Goal: Task Accomplishment & Management: Complete application form

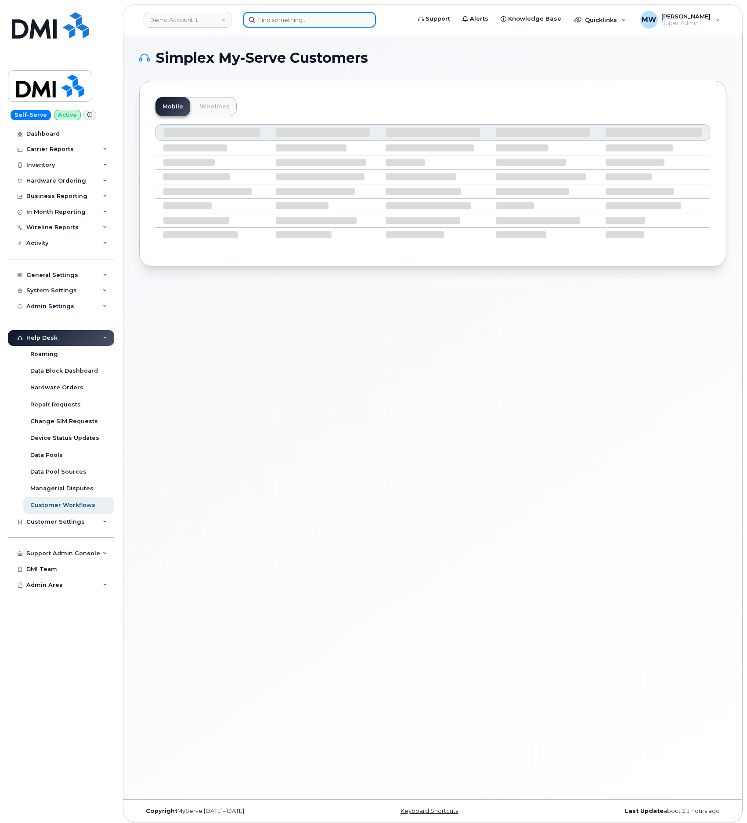
click at [313, 22] on input at bounding box center [309, 20] width 133 height 16
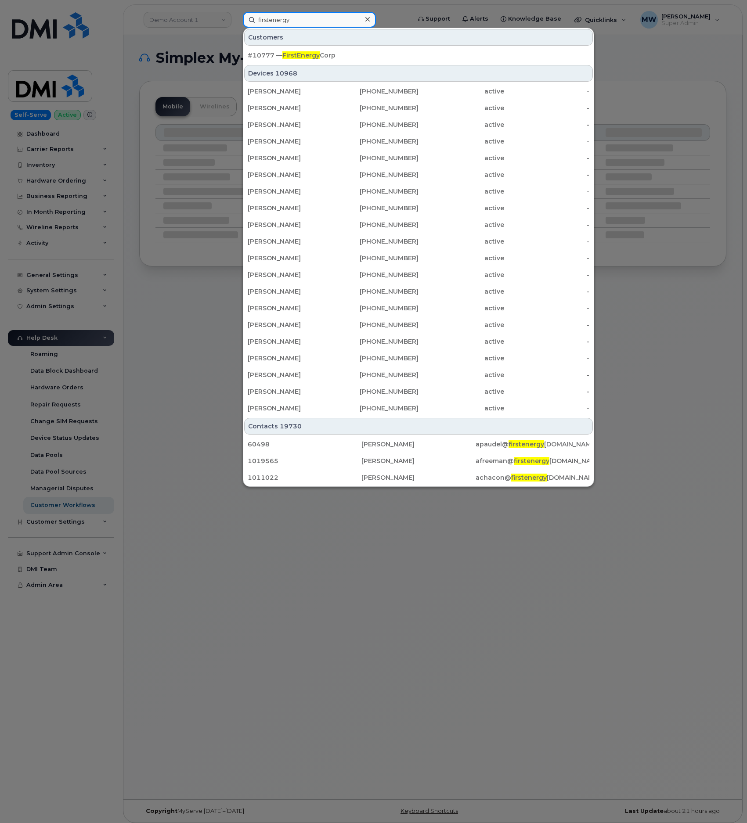
type input "firstenergy"
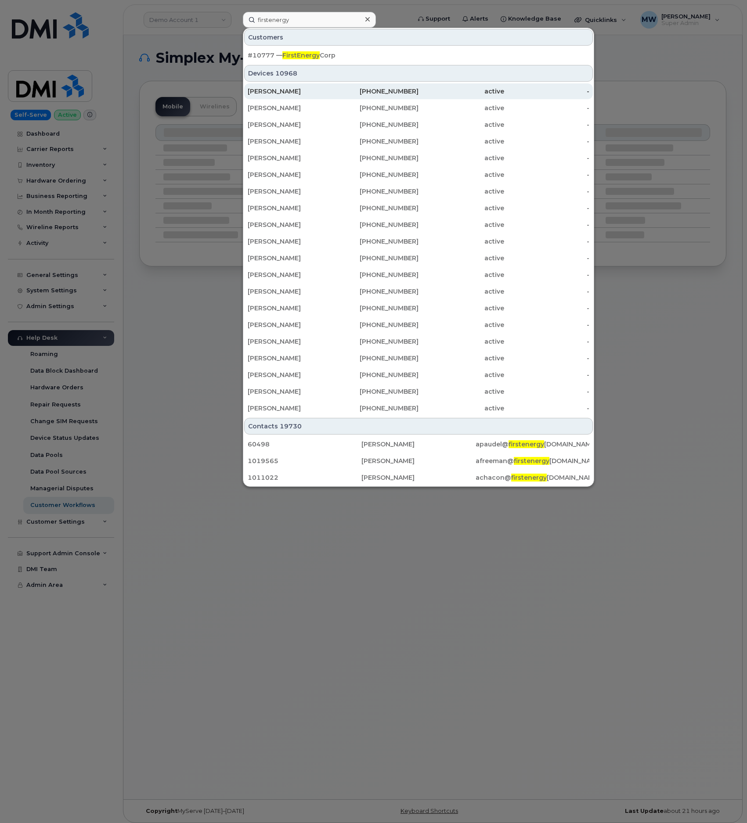
drag, startPoint x: 387, startPoint y: 62, endPoint x: 361, endPoint y: 89, distance: 37.3
click at [386, 62] on div "#10777 — FirstEnergy Corp" at bounding box center [419, 55] width 342 height 16
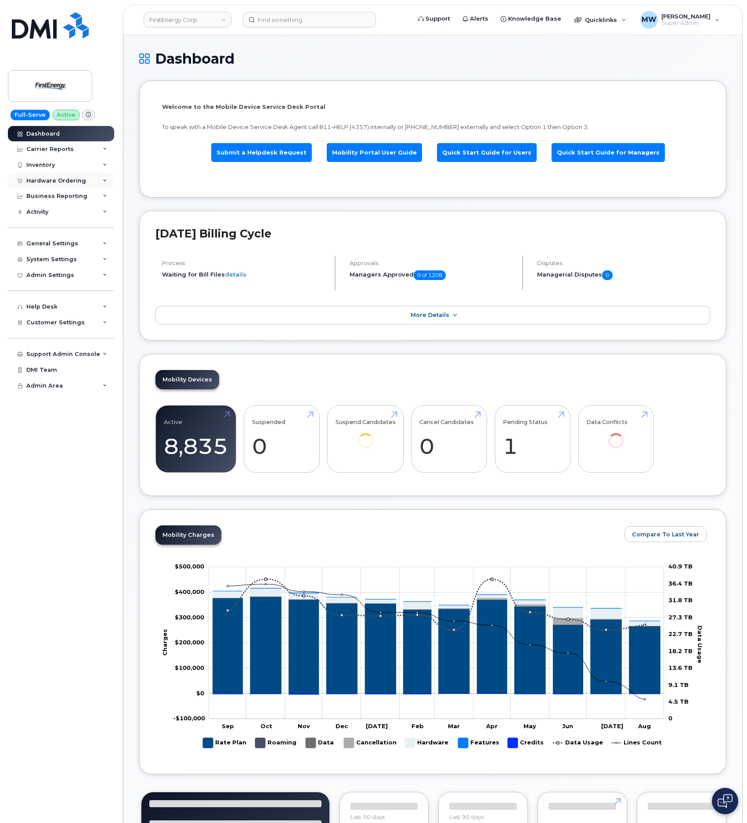
click at [43, 184] on div "Hardware Ordering" at bounding box center [61, 181] width 106 height 16
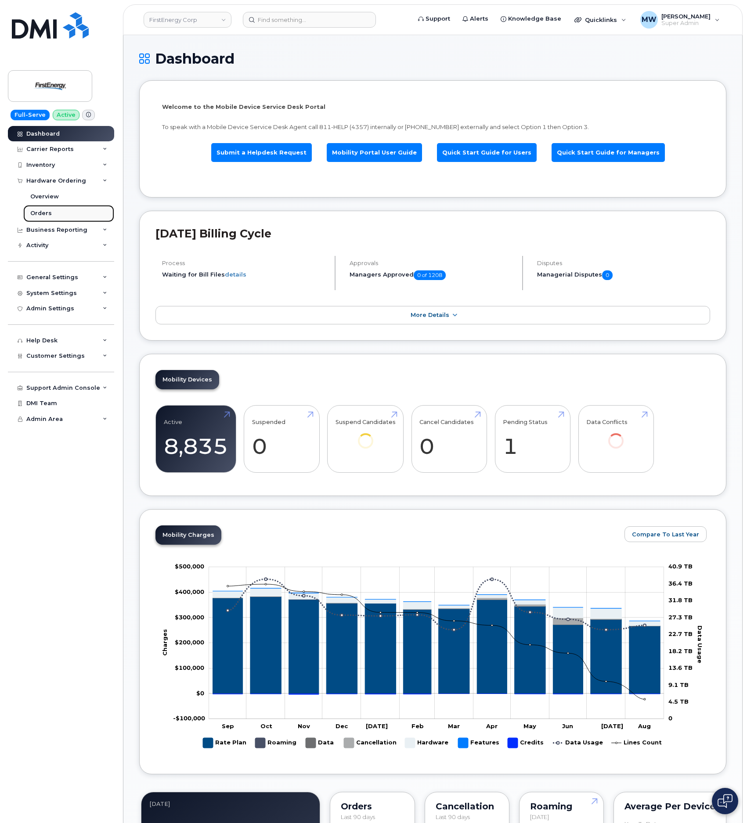
click at [46, 215] on div "Orders" at bounding box center [41, 213] width 22 height 8
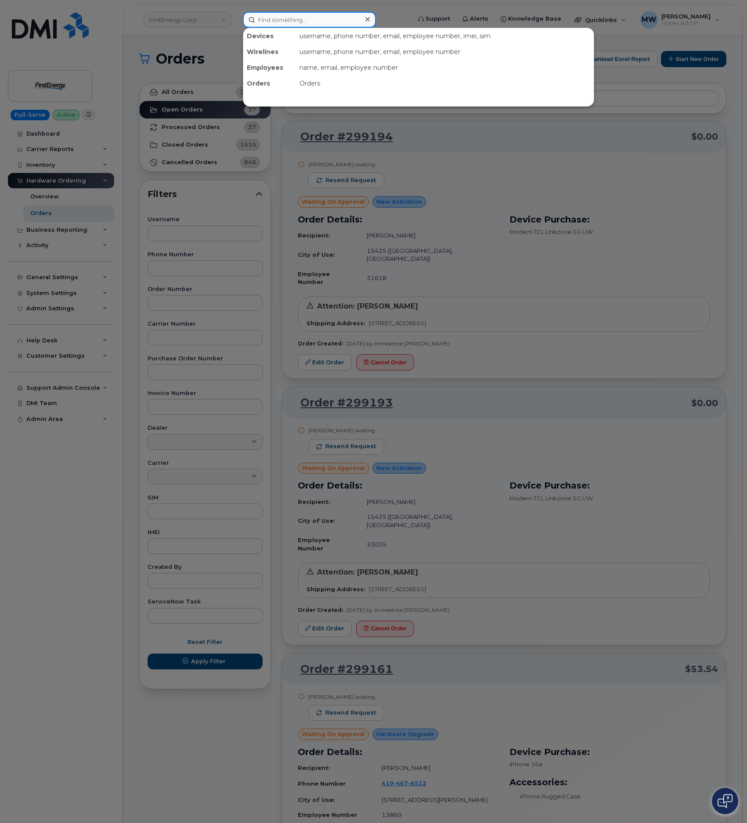
click at [274, 18] on input at bounding box center [309, 20] width 133 height 16
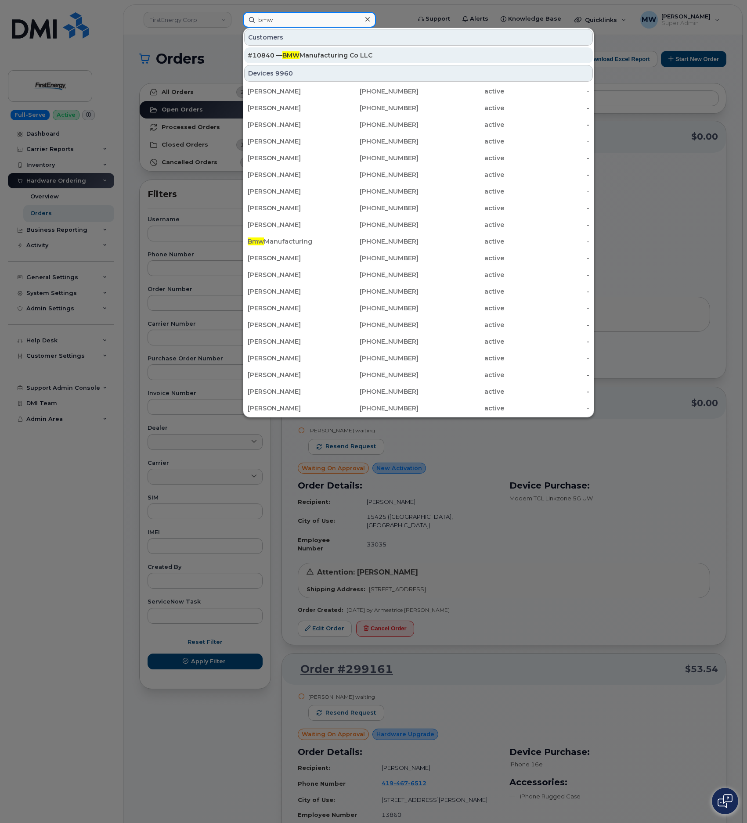
type input "bmw"
click at [402, 54] on div "#10840 — BMW Manufacturing Co LLC" at bounding box center [419, 55] width 342 height 9
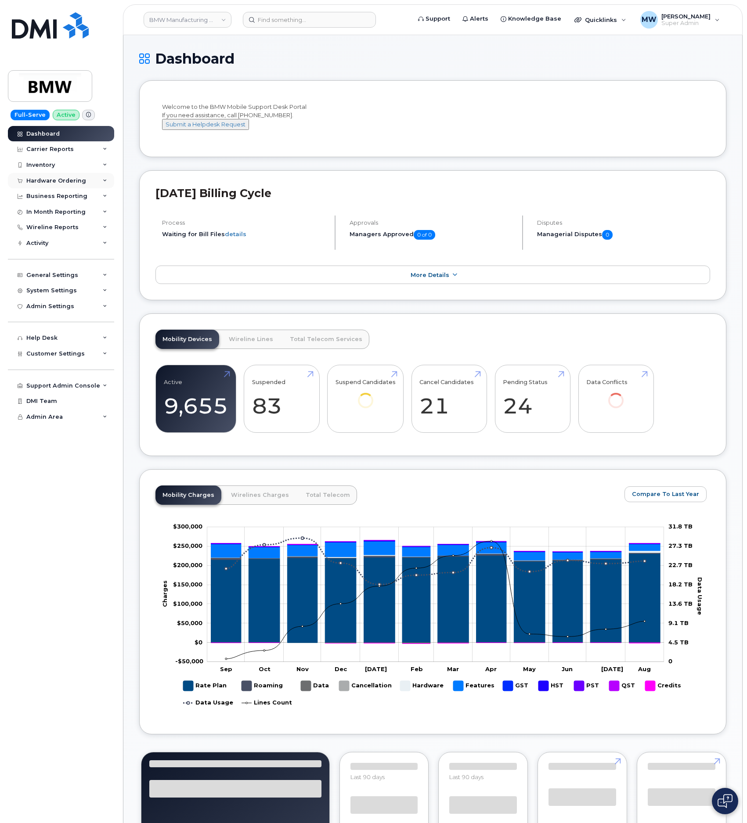
click at [30, 185] on div "Hardware Ordering" at bounding box center [61, 181] width 106 height 16
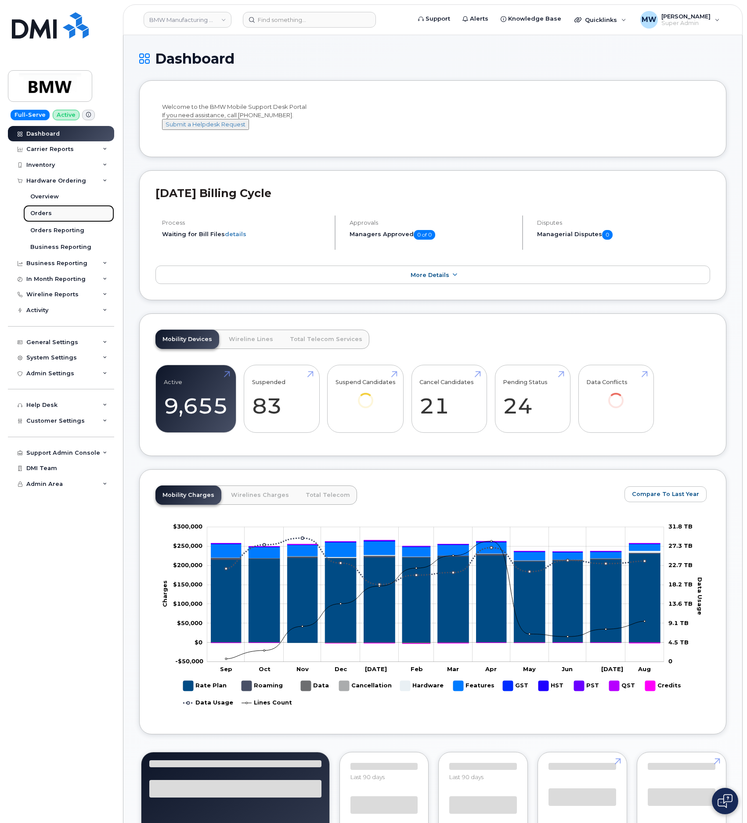
click at [39, 209] on div "Orders" at bounding box center [41, 213] width 22 height 8
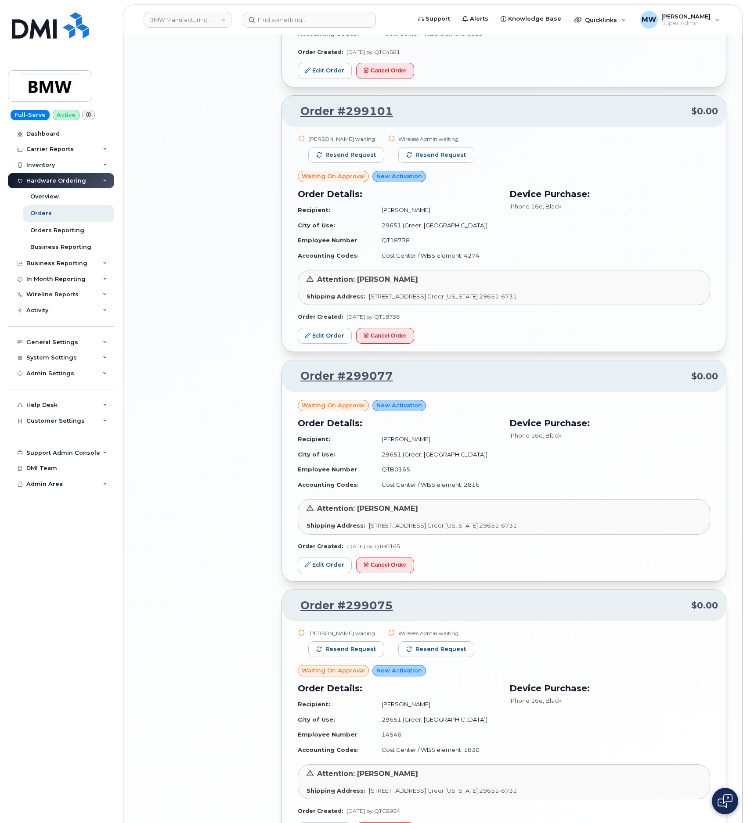
scroll to position [1274, 0]
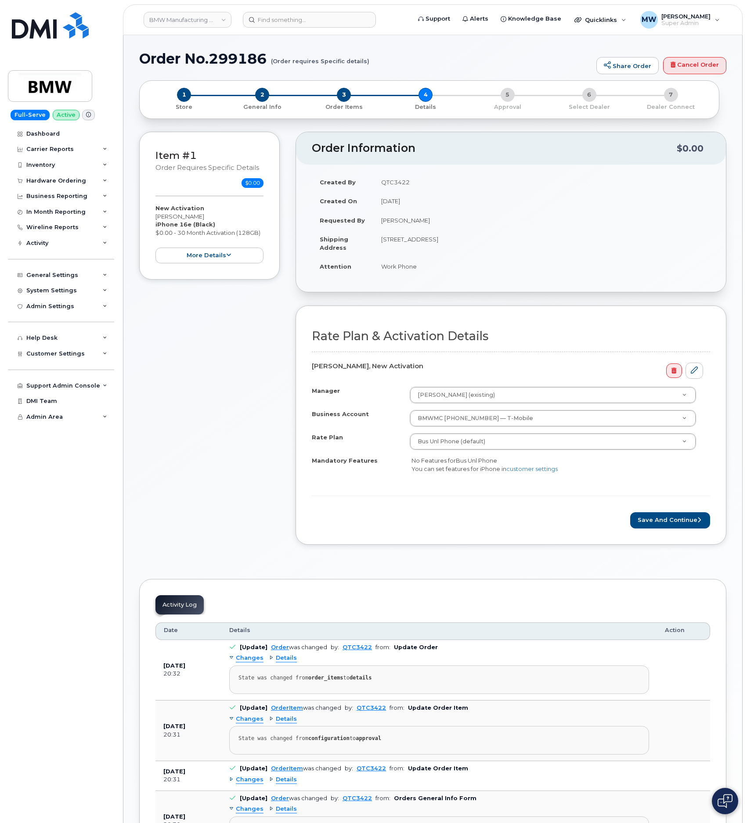
click at [664, 495] on form "Rate Plan & Activation Details Simyia King, New Activation Manager Destry Daven…" at bounding box center [511, 429] width 398 height 198
click at [664, 509] on form "Rate Plan & Activation Details Simyia King, New Activation Manager Destry Daven…" at bounding box center [511, 429] width 398 height 198
click at [669, 519] on button "Save and Continue" at bounding box center [670, 520] width 80 height 16
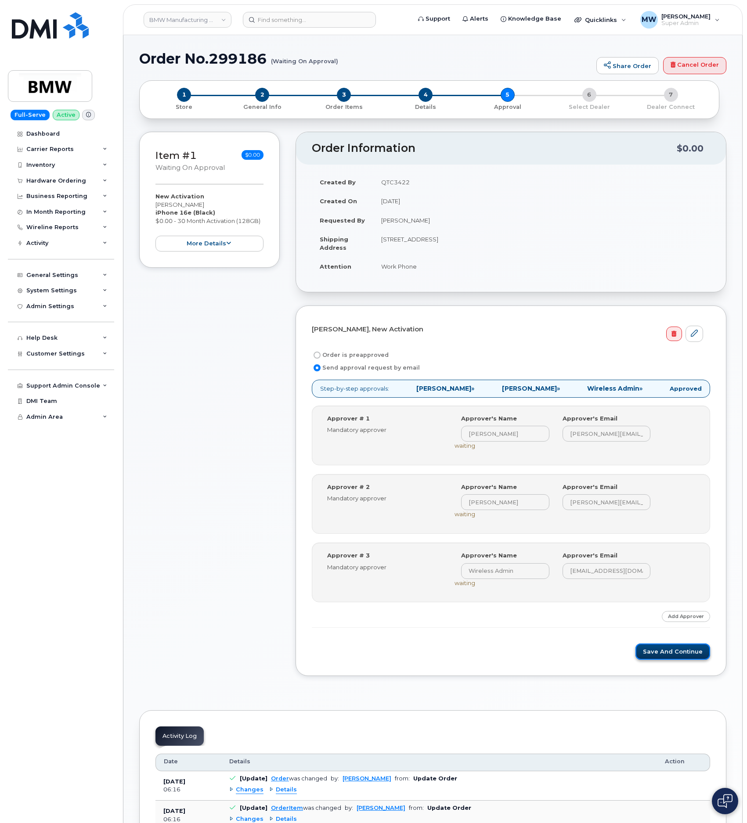
click at [682, 656] on button "Save and Continue" at bounding box center [672, 651] width 75 height 16
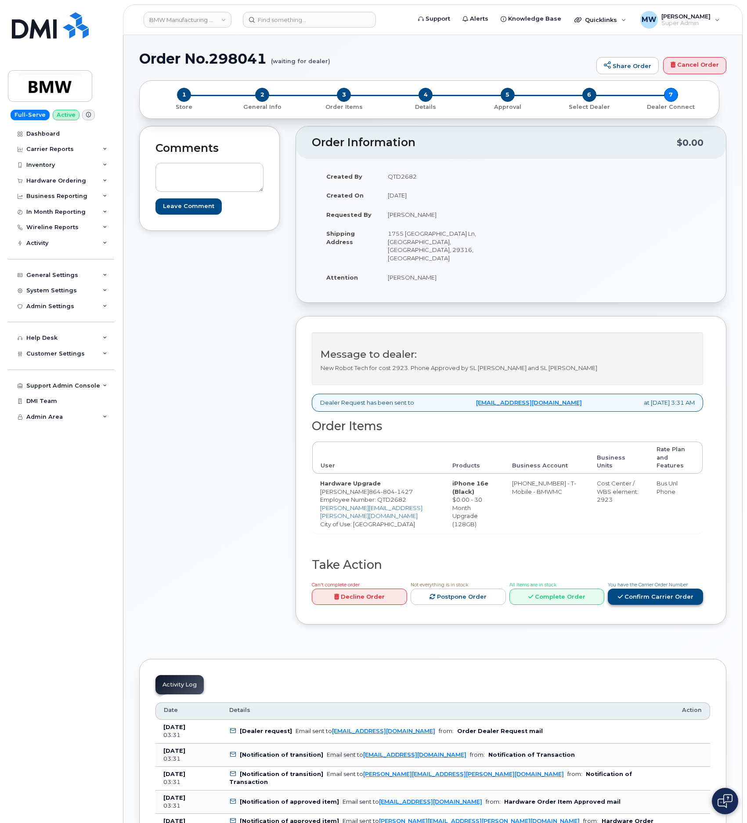
click at [659, 589] on link "Confirm Carrier Order" at bounding box center [655, 597] width 95 height 16
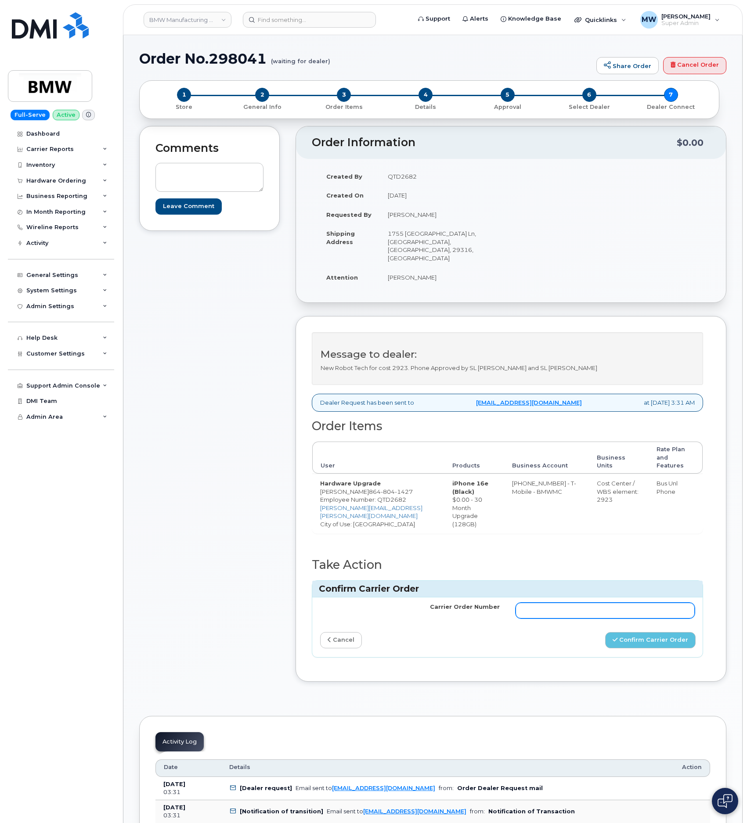
click at [550, 602] on td at bounding box center [604, 610] width 195 height 26
click at [550, 603] on input "Carrier Order Number" at bounding box center [605, 611] width 180 height 16
paste input "771697946"
type input "771697946"
click at [675, 632] on button "Confirm Carrier Order" at bounding box center [650, 640] width 90 height 16
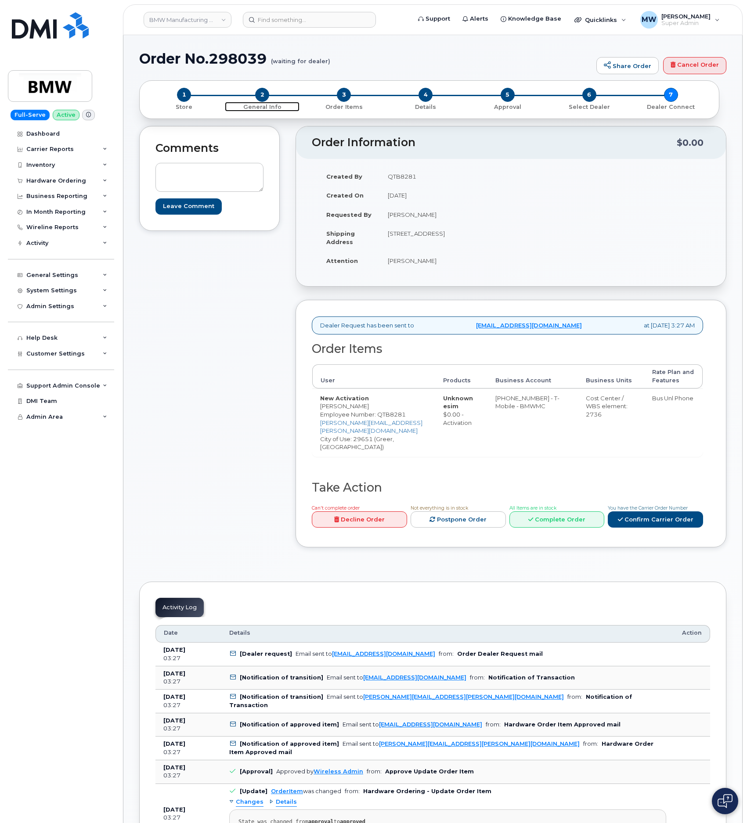
click at [266, 93] on span "2" at bounding box center [262, 95] width 14 height 14
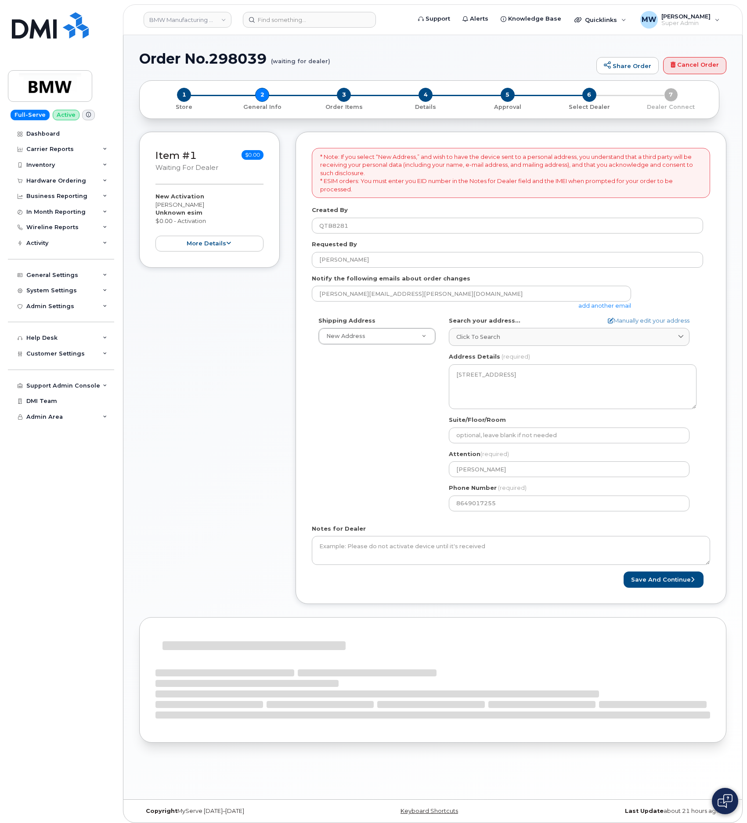
select select
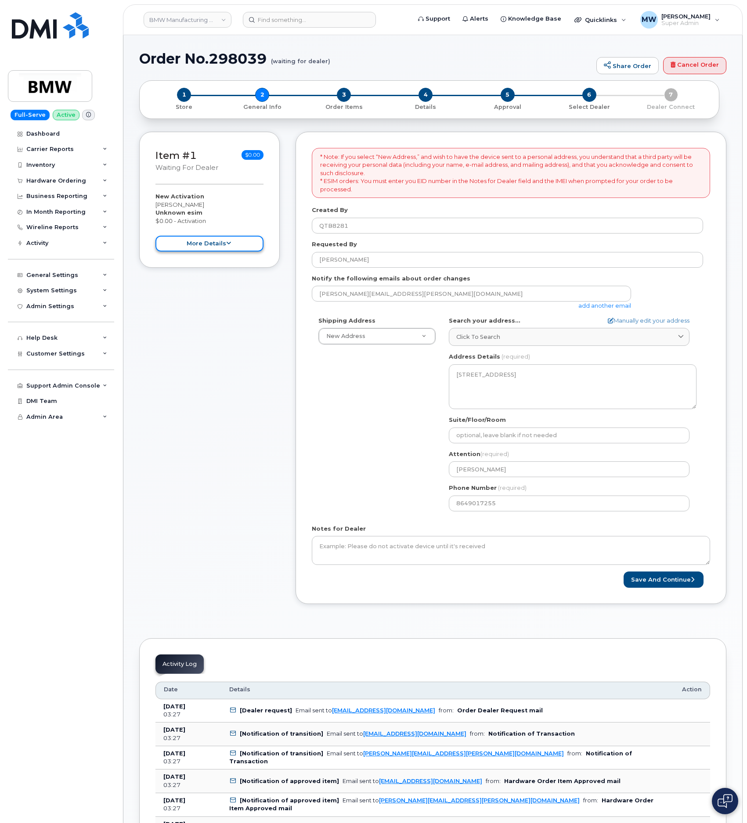
click at [228, 246] on icon at bounding box center [228, 244] width 5 height 6
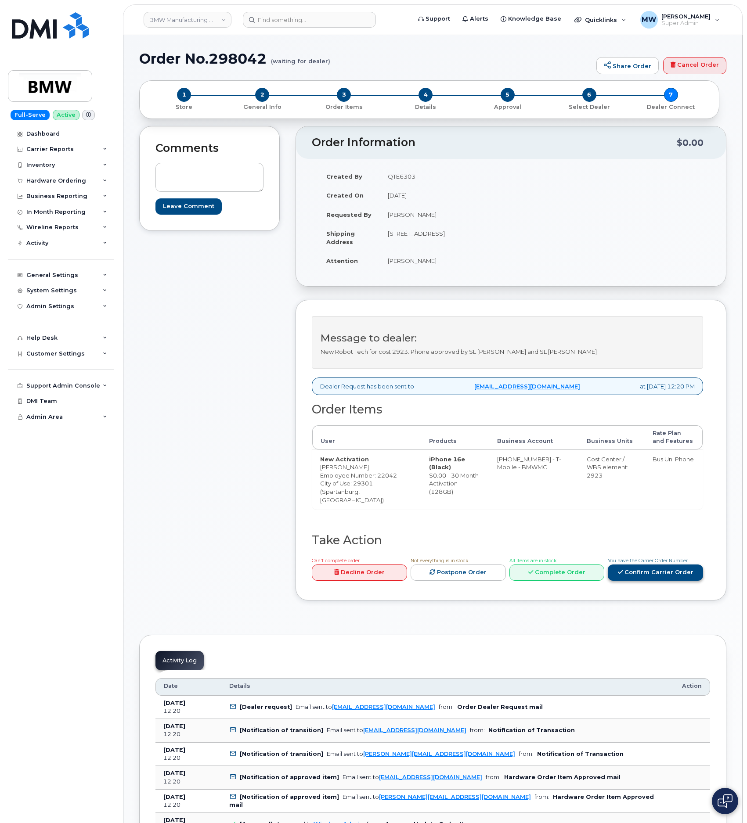
click at [666, 577] on link "Confirm Carrier Order" at bounding box center [655, 572] width 95 height 16
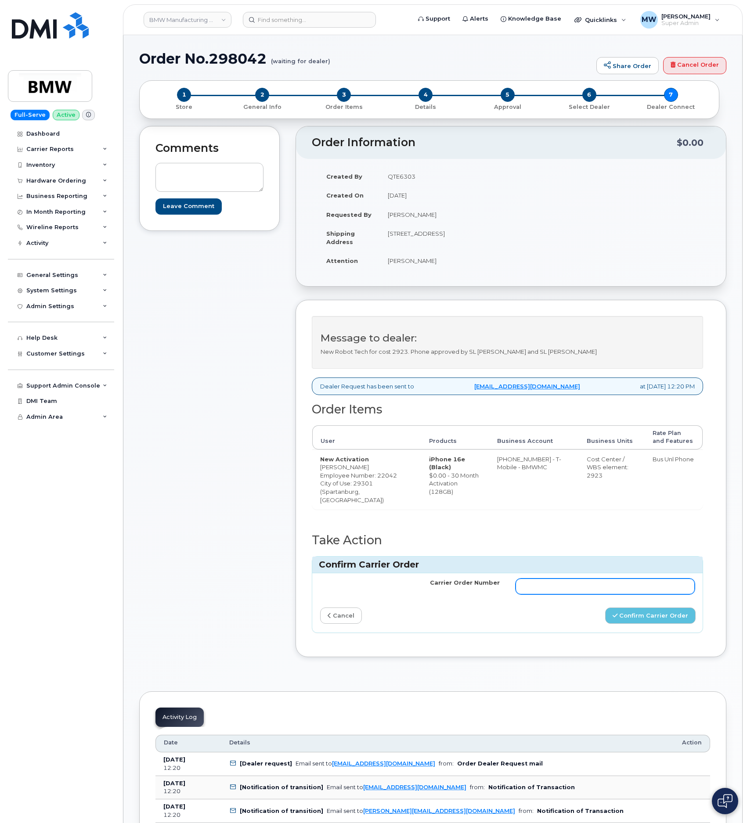
drag, startPoint x: 592, startPoint y: 589, endPoint x: 602, endPoint y: 596, distance: 12.3
click at [593, 590] on input "Carrier Order Number" at bounding box center [605, 587] width 180 height 16
paste input "771697977"
type input "771697977"
click at [678, 624] on button "Confirm Carrier Order" at bounding box center [650, 616] width 90 height 16
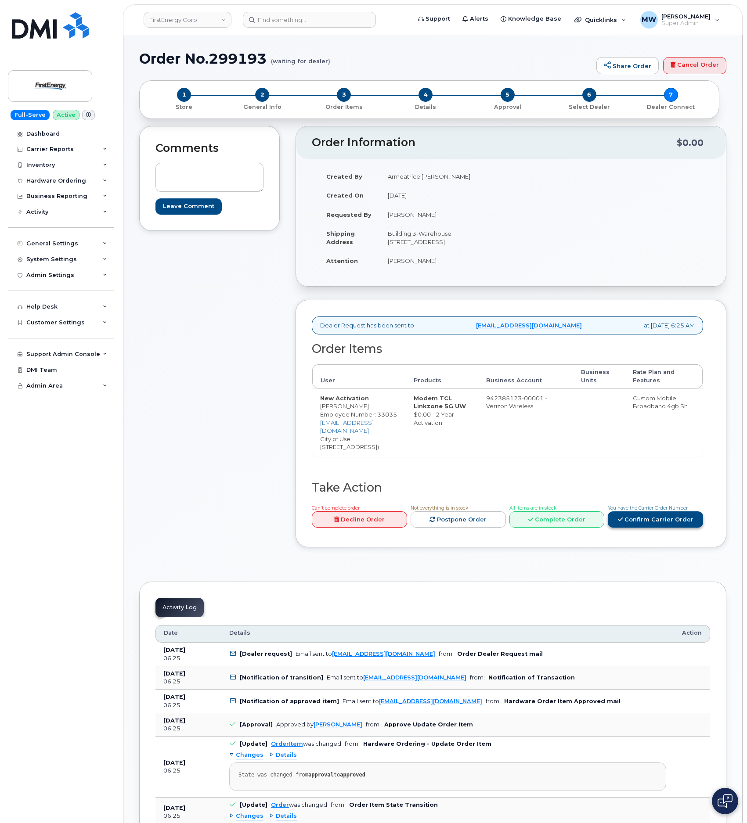
click at [652, 510] on div "You have the Carrier Order Number Confirm Carrier Order" at bounding box center [655, 515] width 95 height 25
click at [656, 514] on link "Confirm Carrier Order" at bounding box center [655, 519] width 95 height 16
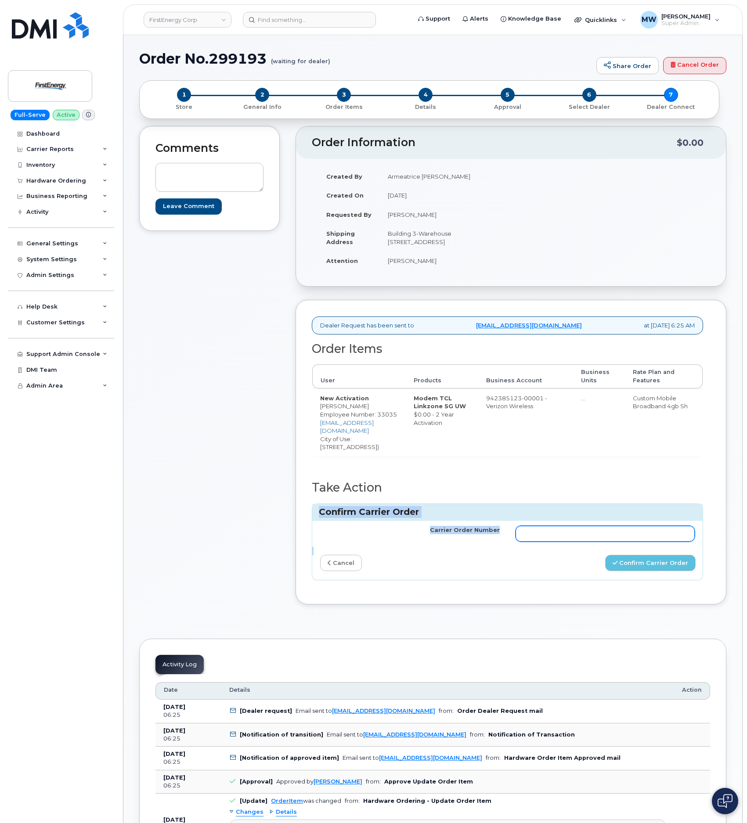
click at [654, 526] on input "Carrier Order Number" at bounding box center [605, 534] width 180 height 16
paste input "MB1000498505341"
type input "MB1000498505341"
click at [676, 560] on button "Confirm Carrier Order" at bounding box center [650, 563] width 90 height 16
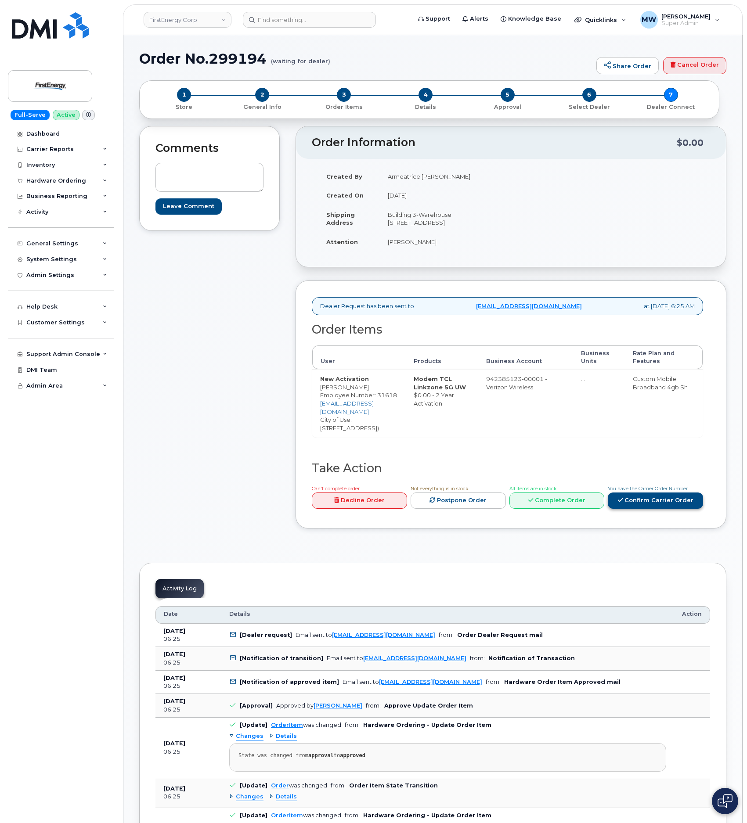
drag, startPoint x: 635, startPoint y: 485, endPoint x: 644, endPoint y: 503, distance: 20.6
click at [636, 486] on span "You have the Carrier Order Number" at bounding box center [648, 489] width 80 height 6
click at [644, 503] on link "Confirm Carrier Order" at bounding box center [655, 500] width 95 height 16
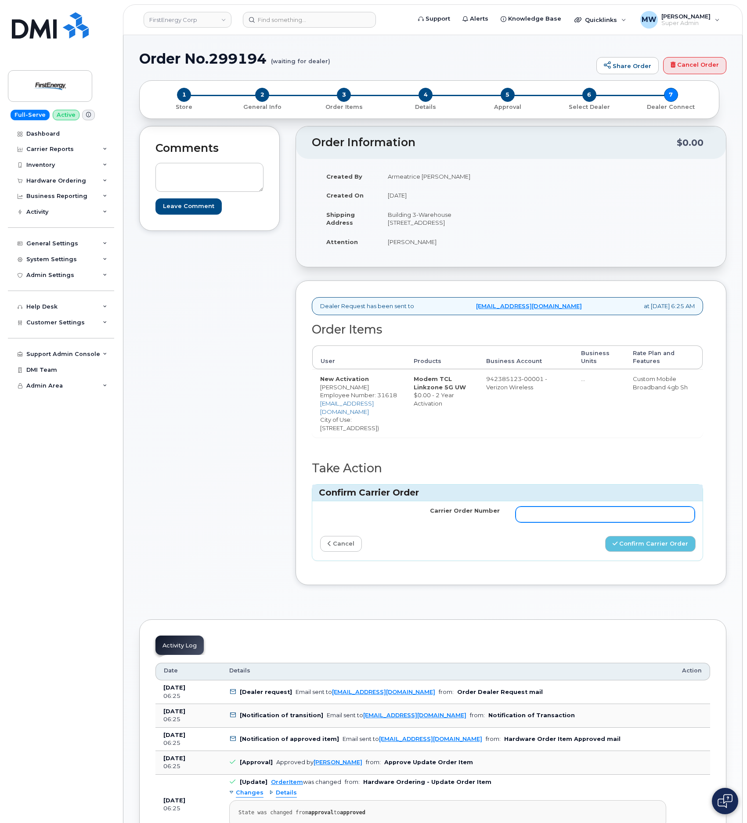
click at [636, 510] on input "Carrier Order Number" at bounding box center [605, 515] width 180 height 16
paste input "MB1000498505753"
type input "MB1000498505753"
click at [677, 539] on button "Confirm Carrier Order" at bounding box center [650, 544] width 90 height 16
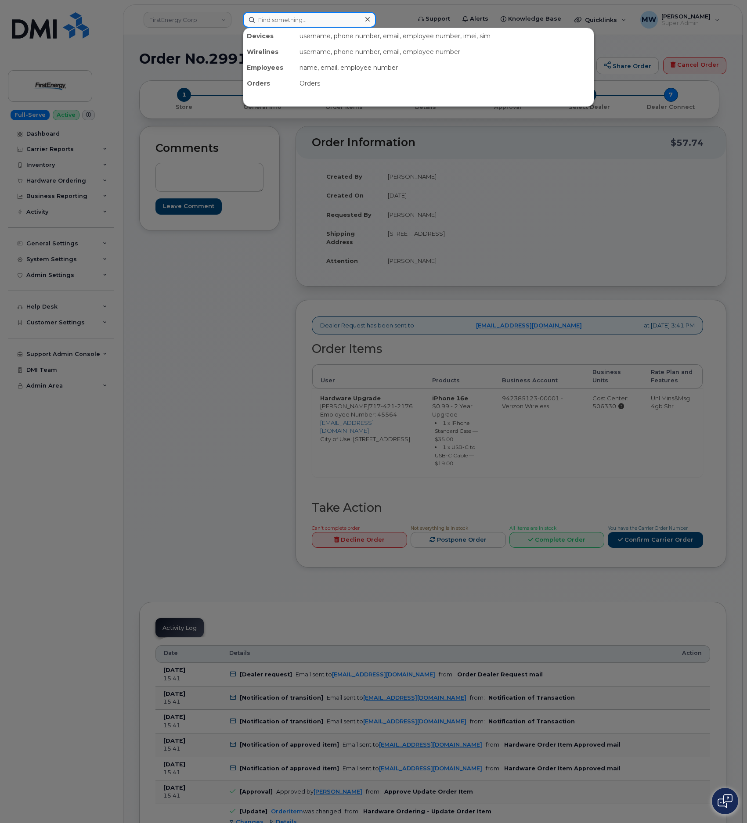
click at [327, 20] on input at bounding box center [309, 20] width 133 height 16
paste input "8649917666"
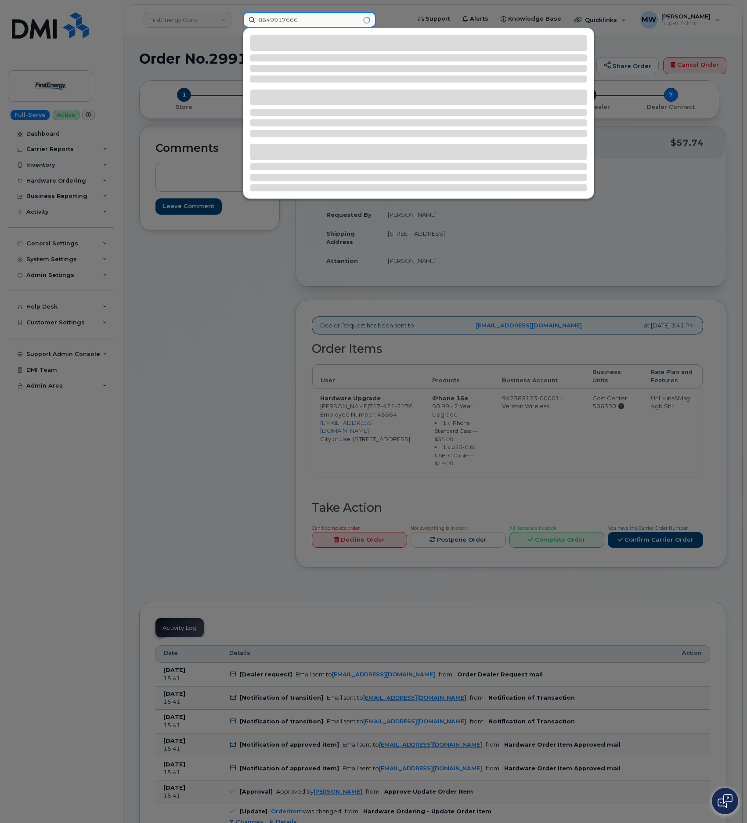
type input "8649917666"
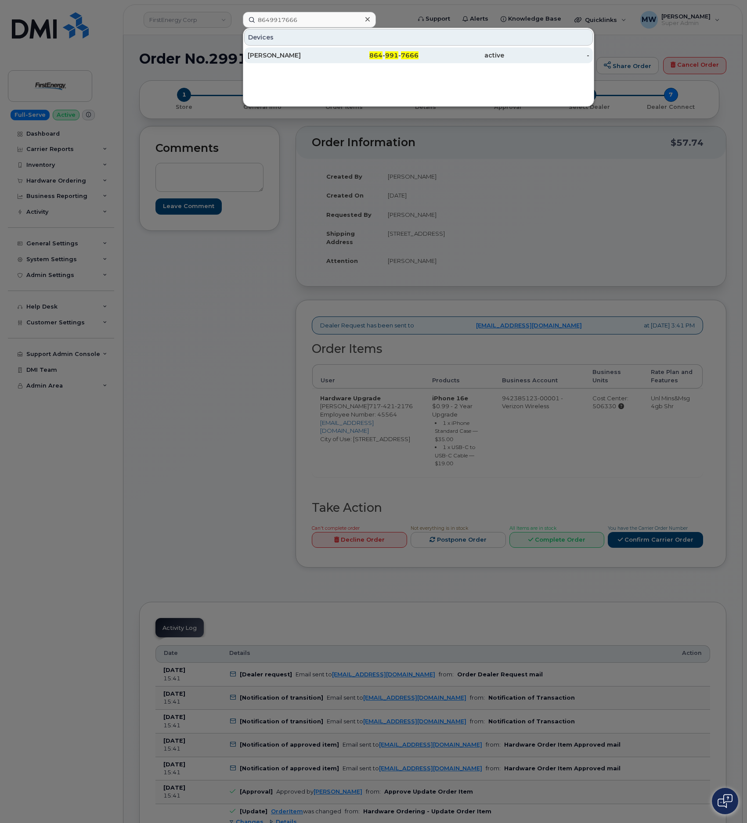
drag, startPoint x: 274, startPoint y: 57, endPoint x: 277, endPoint y: 62, distance: 5.9
click at [274, 57] on div "[PERSON_NAME]" at bounding box center [291, 55] width 86 height 9
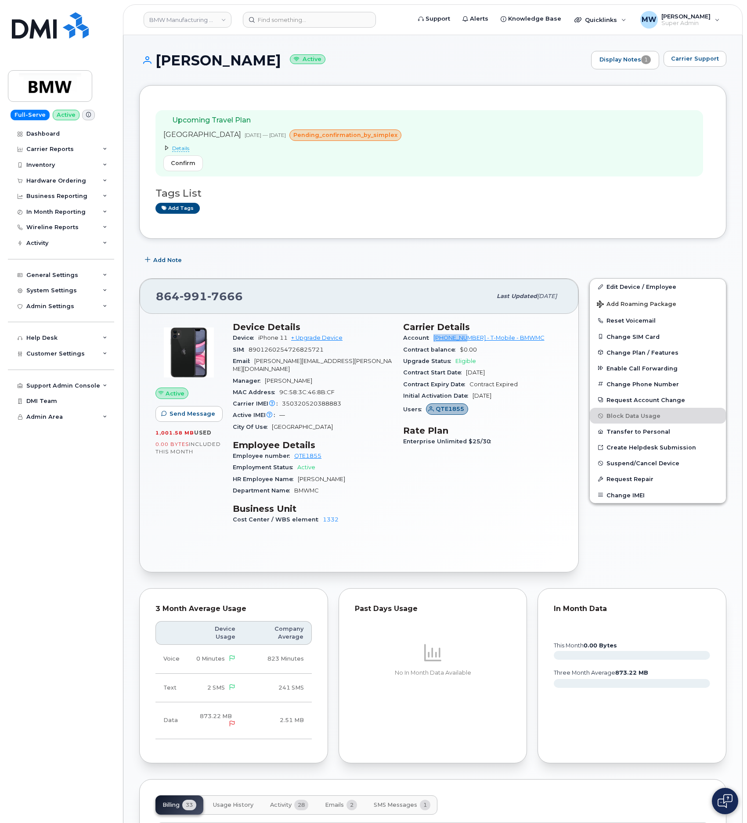
drag, startPoint x: 426, startPoint y: 338, endPoint x: 468, endPoint y: 343, distance: 42.4
click at [468, 343] on div "Account 972523090 - T-Mobile - BMWMC" at bounding box center [483, 337] width 160 height 11
copy div "972523090"
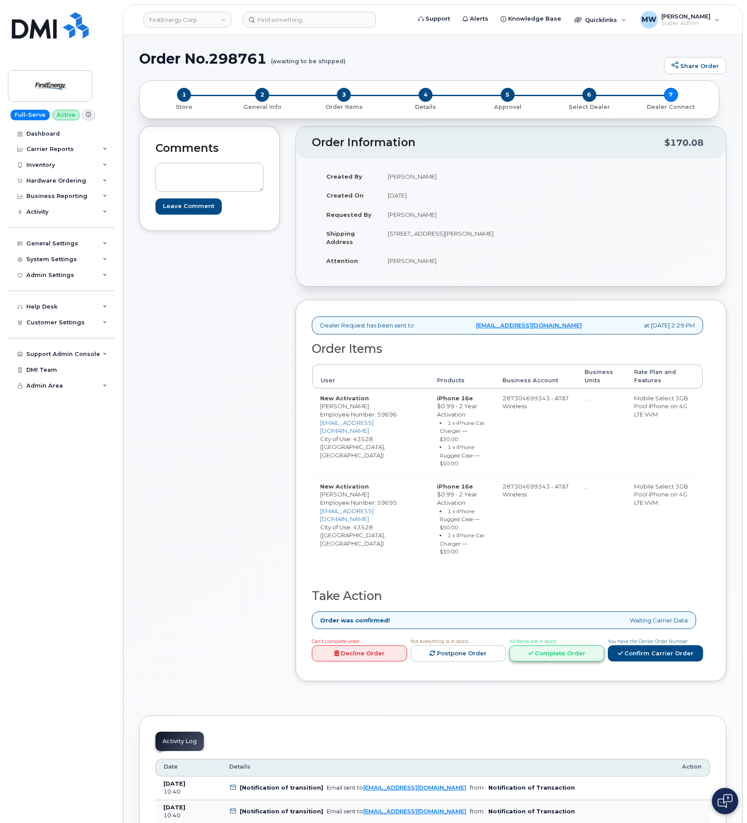
drag, startPoint x: 558, startPoint y: 640, endPoint x: 560, endPoint y: 645, distance: 5.1
click at [560, 645] on link "Complete Order" at bounding box center [556, 653] width 95 height 16
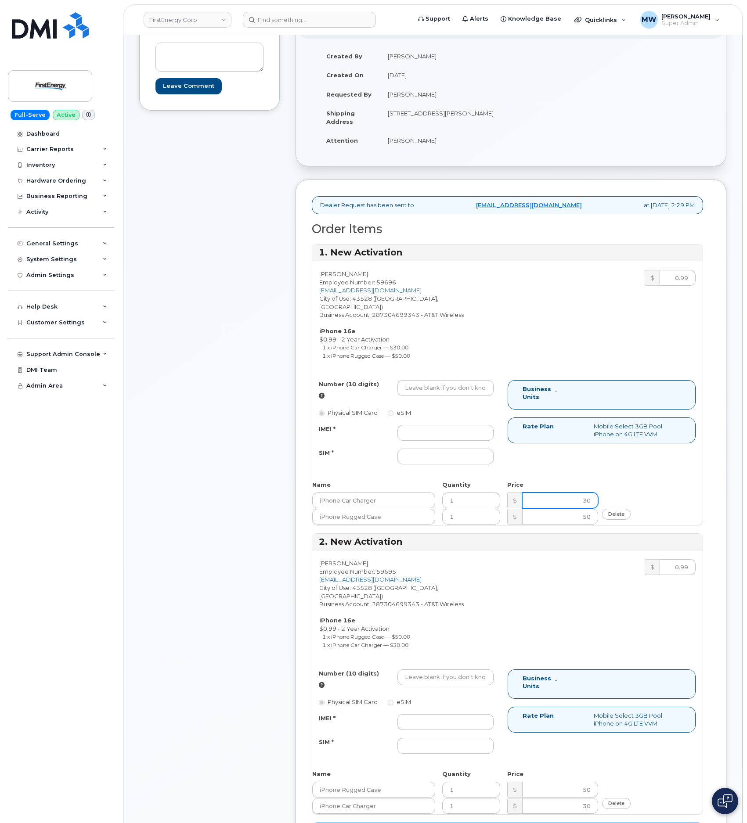
scroll to position [132, 0]
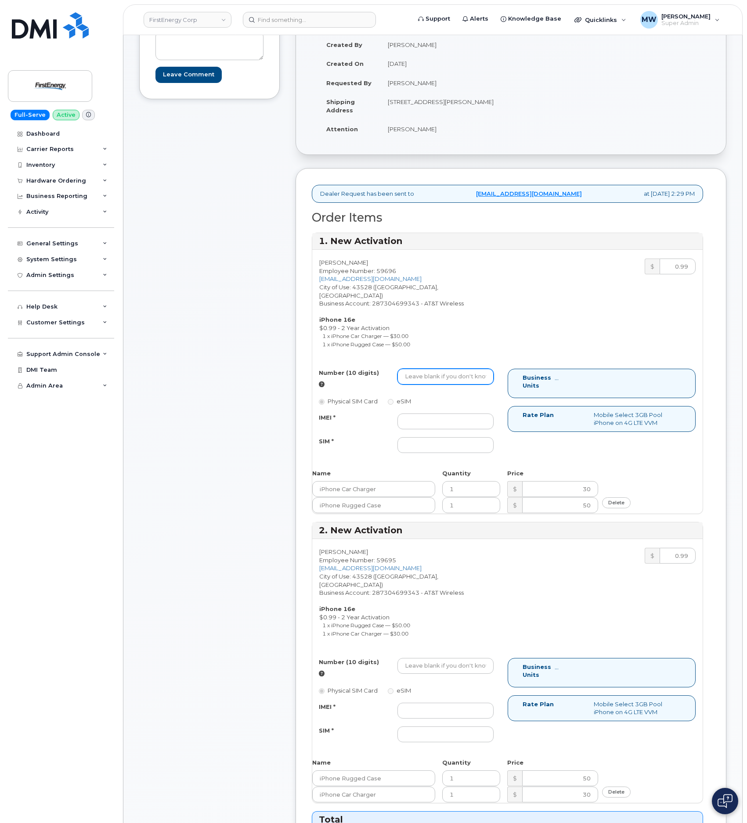
click at [434, 369] on input "Number (10 digits)" at bounding box center [445, 377] width 97 height 16
paste input "10-173351919457896"
type input "10-173351919457896"
drag, startPoint x: 434, startPoint y: 369, endPoint x: 442, endPoint y: 369, distance: 7.9
click at [435, 369] on input "Number (10 digits)" at bounding box center [445, 377] width 97 height 16
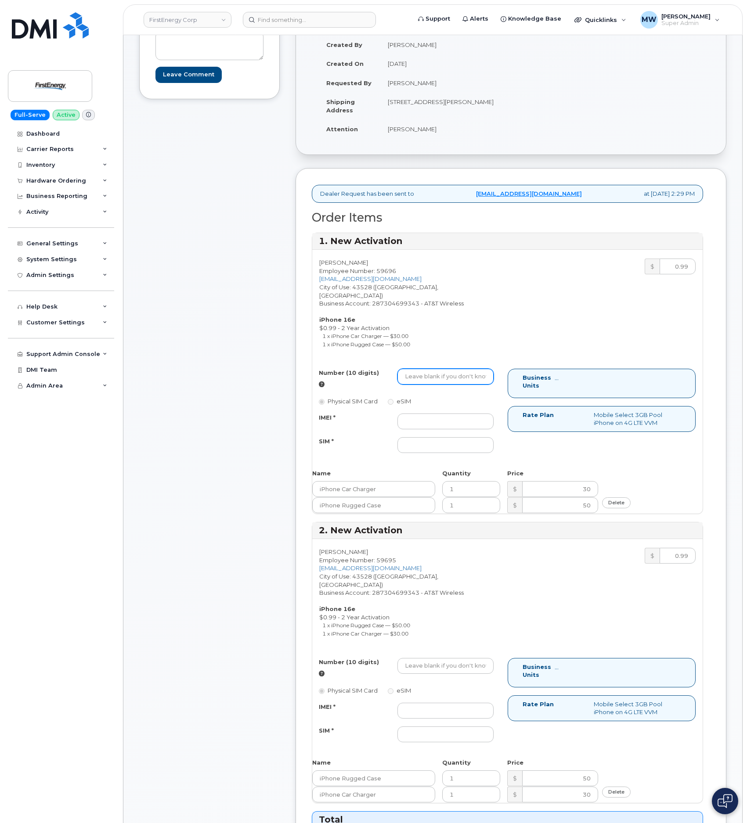
paste input "419-847-1280"
type input "4198471280"
drag, startPoint x: 485, startPoint y: 406, endPoint x: 428, endPoint y: 421, distance: 58.4
click at [481, 413] on input "IMEI *" at bounding box center [445, 421] width 97 height 16
paste input "351418498117885"
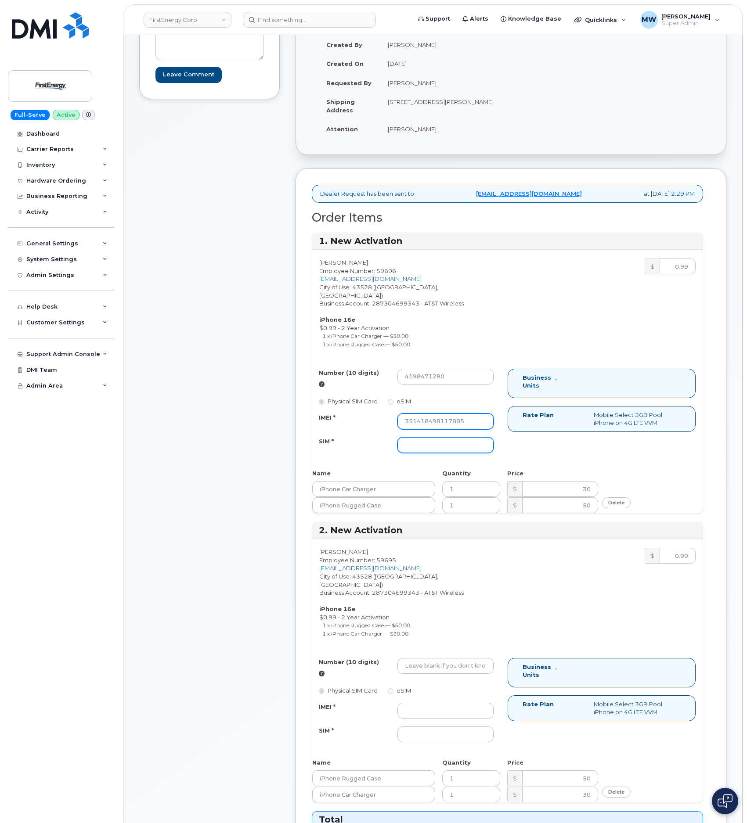
type input "351418498117885"
click at [418, 437] on input "SIM *" at bounding box center [445, 445] width 97 height 16
type input "NA"
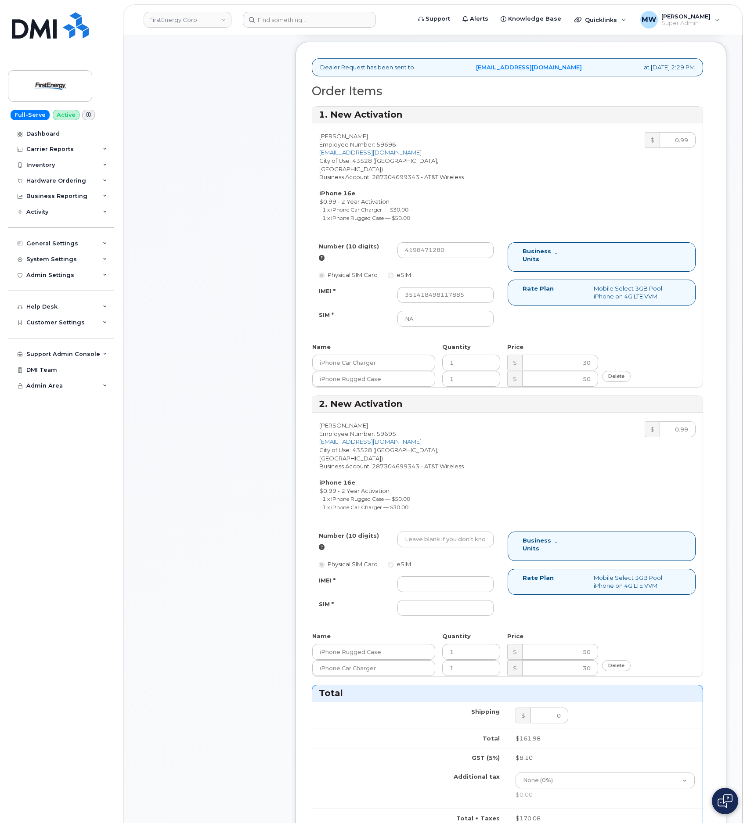
scroll to position [263, 0]
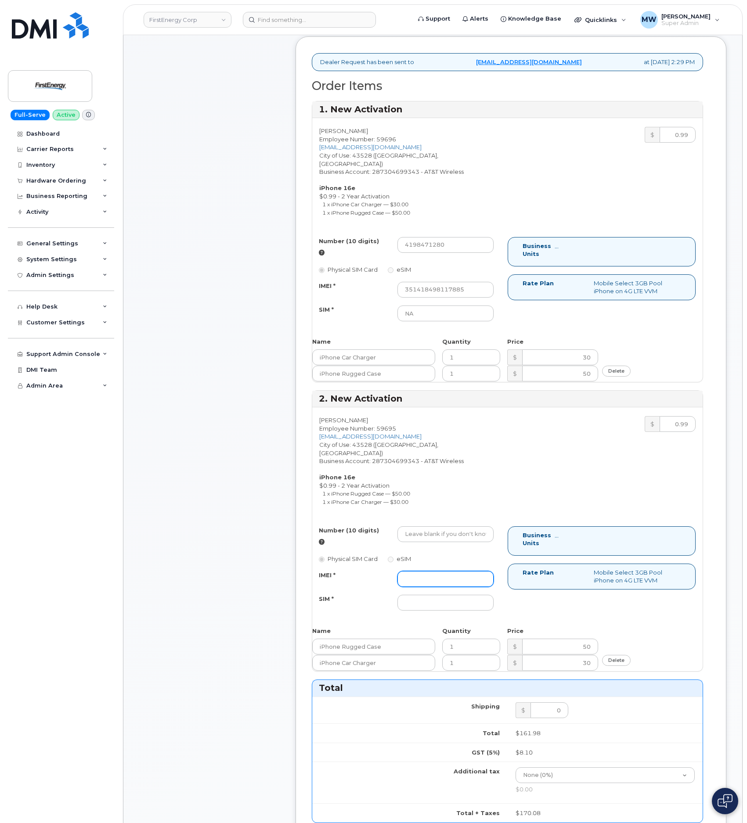
drag, startPoint x: 459, startPoint y: 562, endPoint x: 494, endPoint y: 564, distance: 35.2
click at [459, 571] on input "IMEI *" at bounding box center [445, 579] width 97 height 16
paste input "355613397534778"
type input "355613397534778"
drag, startPoint x: 413, startPoint y: 518, endPoint x: 466, endPoint y: 519, distance: 53.6
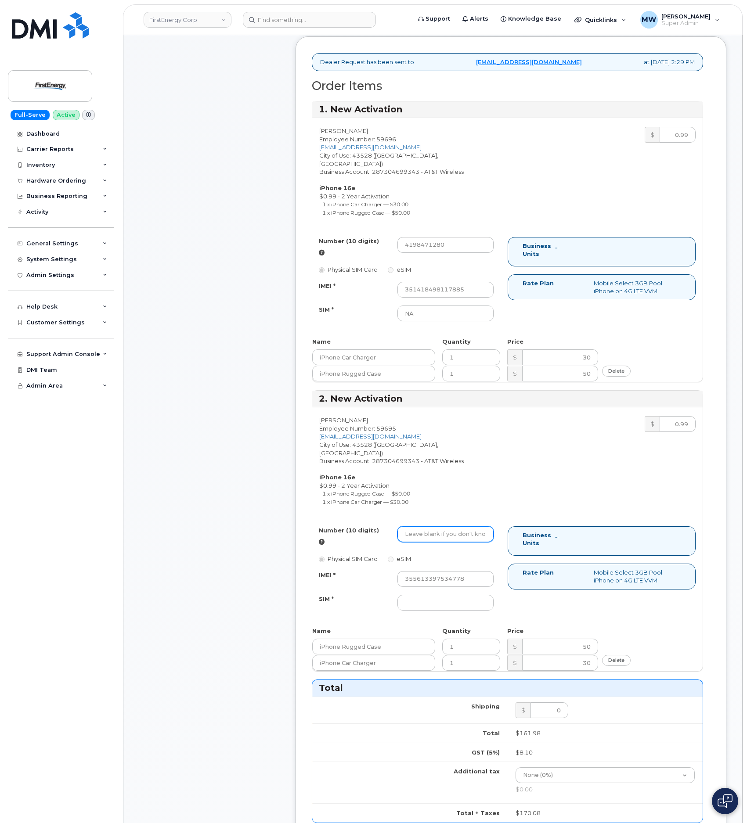
click at [413, 526] on input "Number (10 digits)" at bounding box center [445, 534] width 97 height 16
paste input "419-847-1567"
type input "4198471567"
drag, startPoint x: 434, startPoint y: 580, endPoint x: 441, endPoint y: 586, distance: 10.0
click at [434, 595] on input "SIM *" at bounding box center [445, 603] width 97 height 16
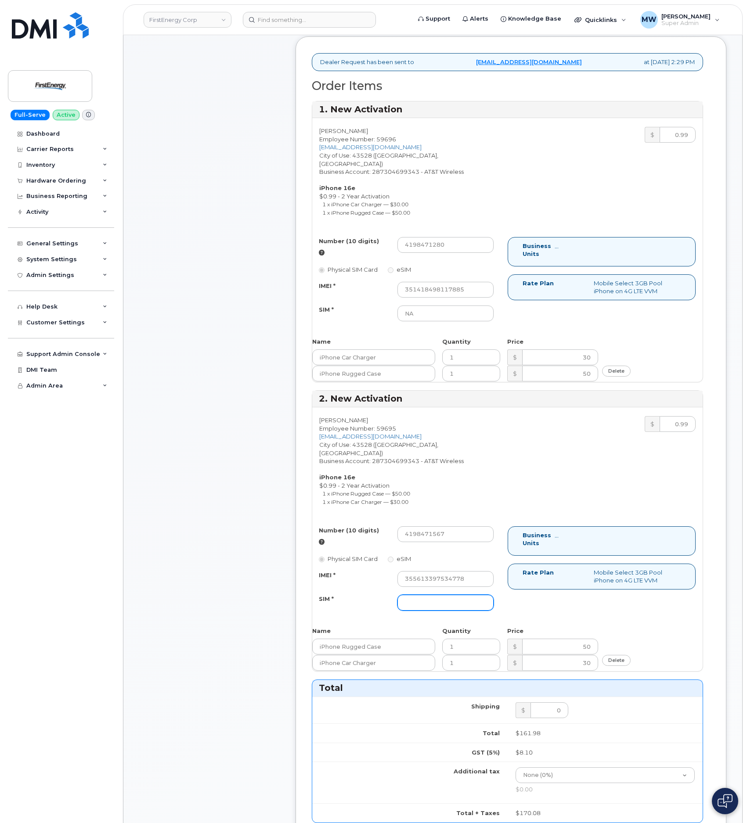
type input "n/a"
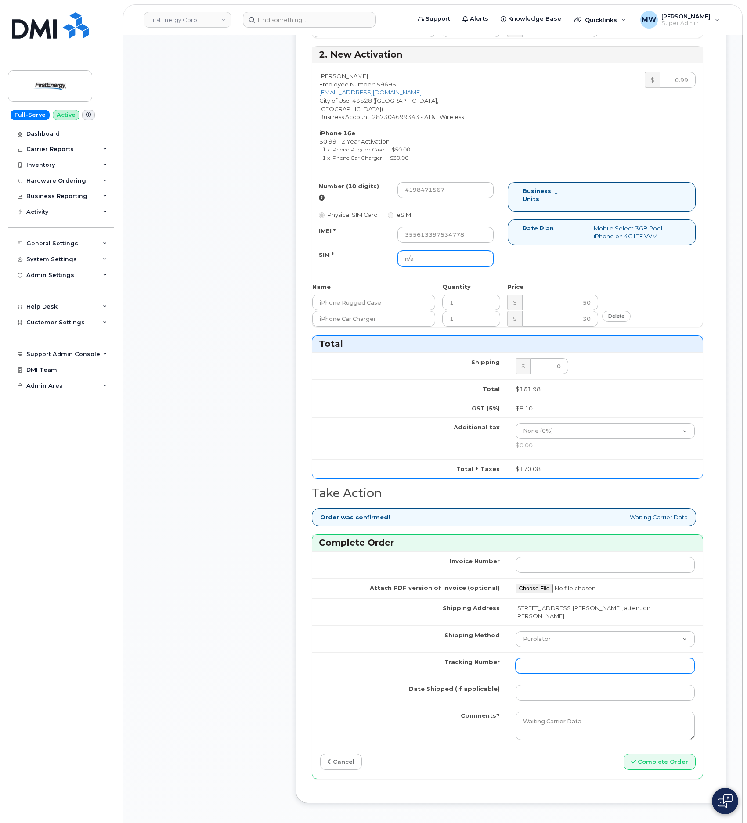
scroll to position [658, 0]
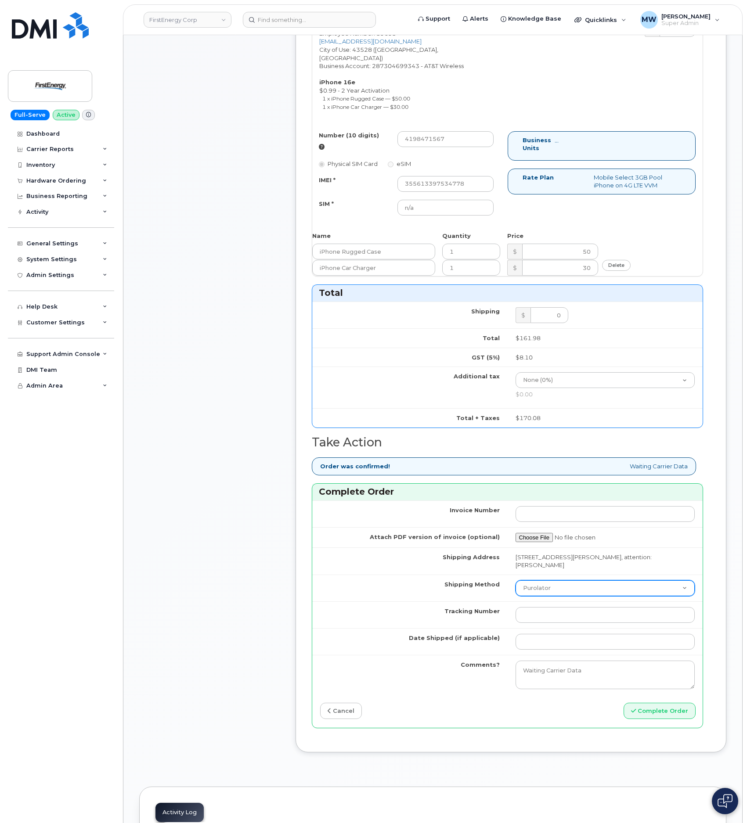
click at [552, 580] on select "Purolator UPS FedEx Canada Post Courier Other Drop Off Pick Up" at bounding box center [605, 588] width 180 height 16
select select "UPS"
click at [515, 580] on select "Purolator UPS FedEx Canada Post Courier Other Drop Off Pick Up" at bounding box center [605, 588] width 180 height 16
click at [564, 607] on input "Tracking Number" at bounding box center [605, 615] width 180 height 16
paste input "1ZH4K6591305111381"
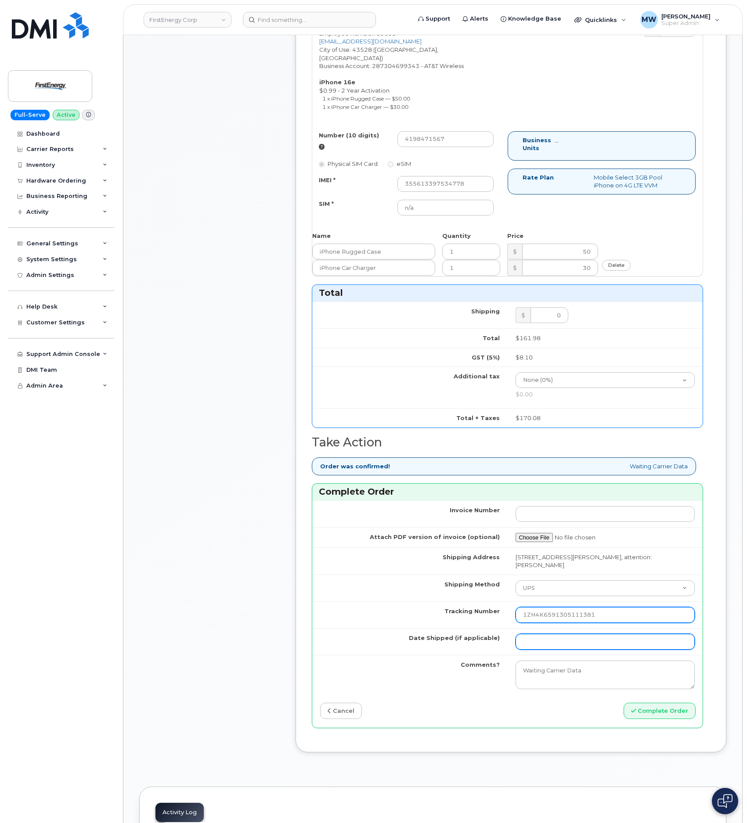
type input "1ZH4K6591305111381"
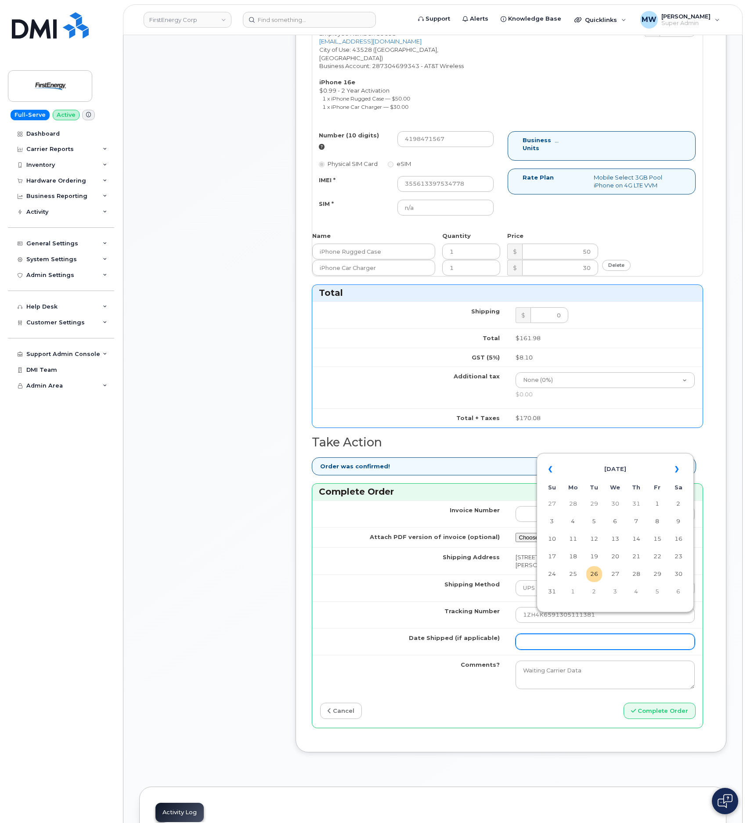
click at [576, 634] on input "Date Shipped (if applicable)" at bounding box center [605, 642] width 180 height 16
click at [568, 575] on td "25" at bounding box center [573, 574] width 16 height 16
type input "[DATE]"
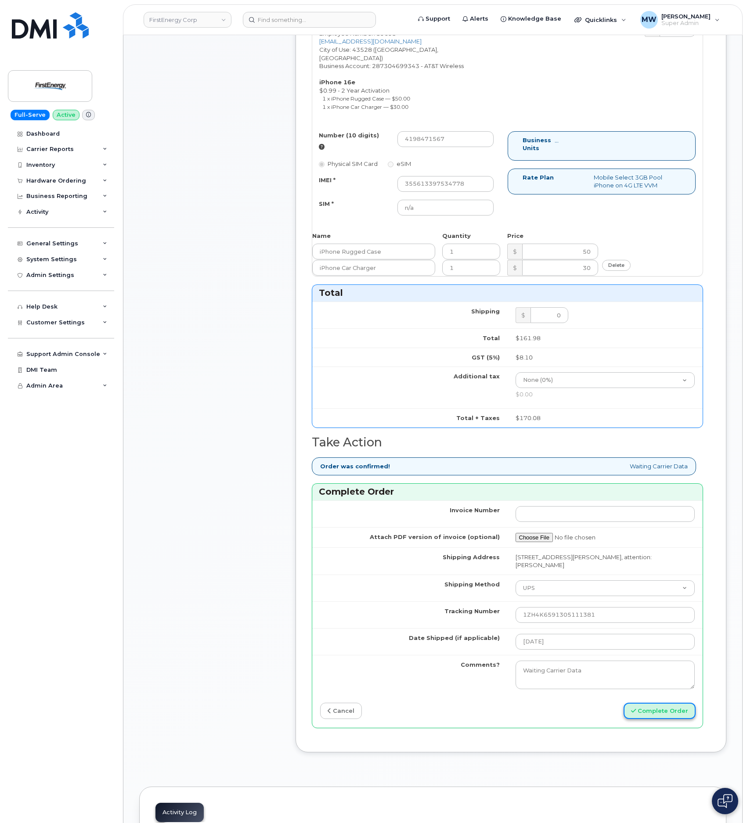
click at [685, 703] on button "Complete Order" at bounding box center [659, 711] width 72 height 16
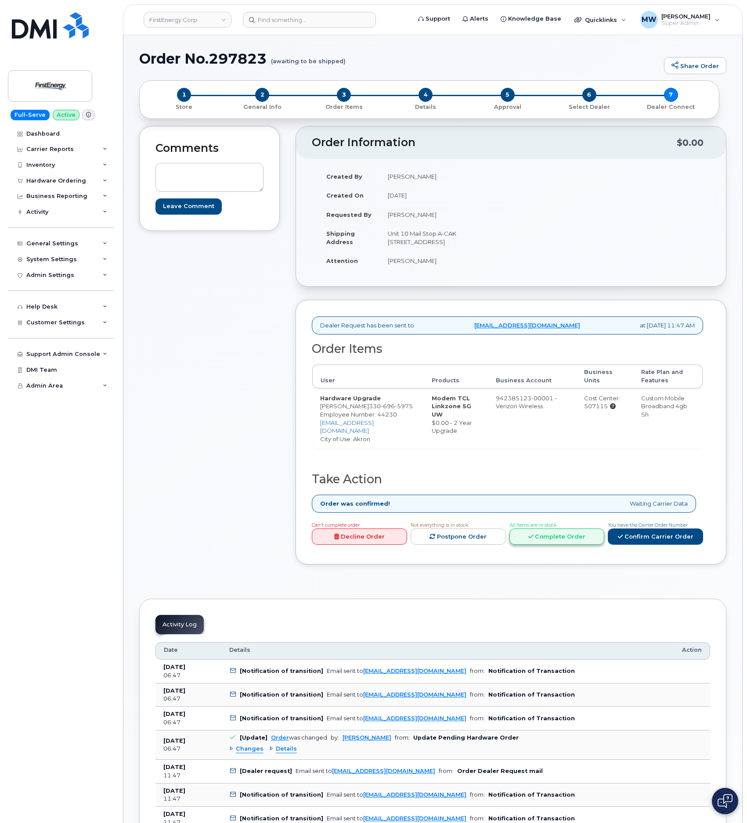
click at [583, 545] on link "Complete Order" at bounding box center [556, 536] width 95 height 16
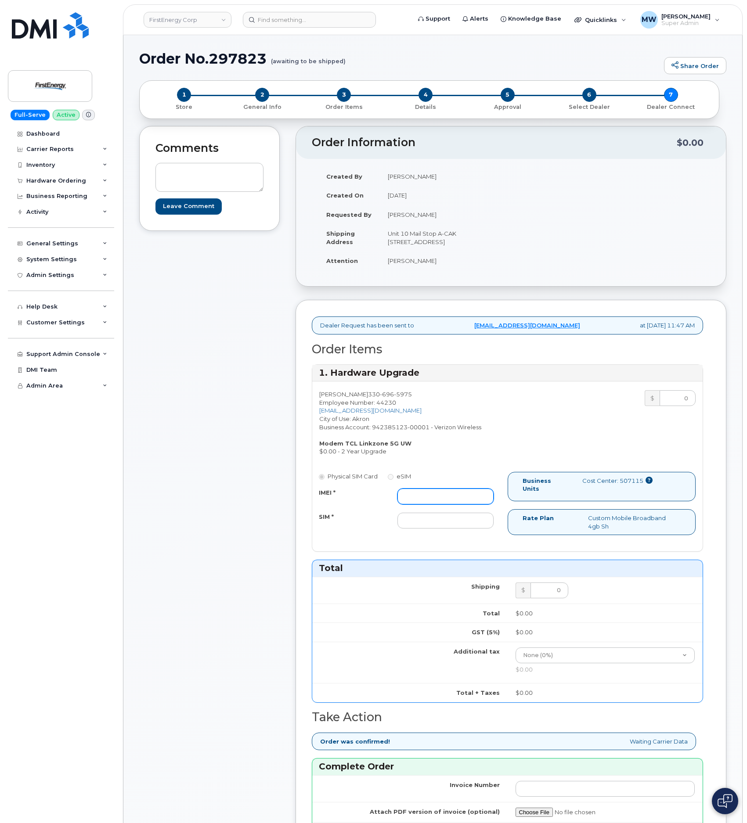
click at [437, 504] on input "IMEI *" at bounding box center [445, 497] width 97 height 16
paste input "352950942483017"
type input "352950942483017"
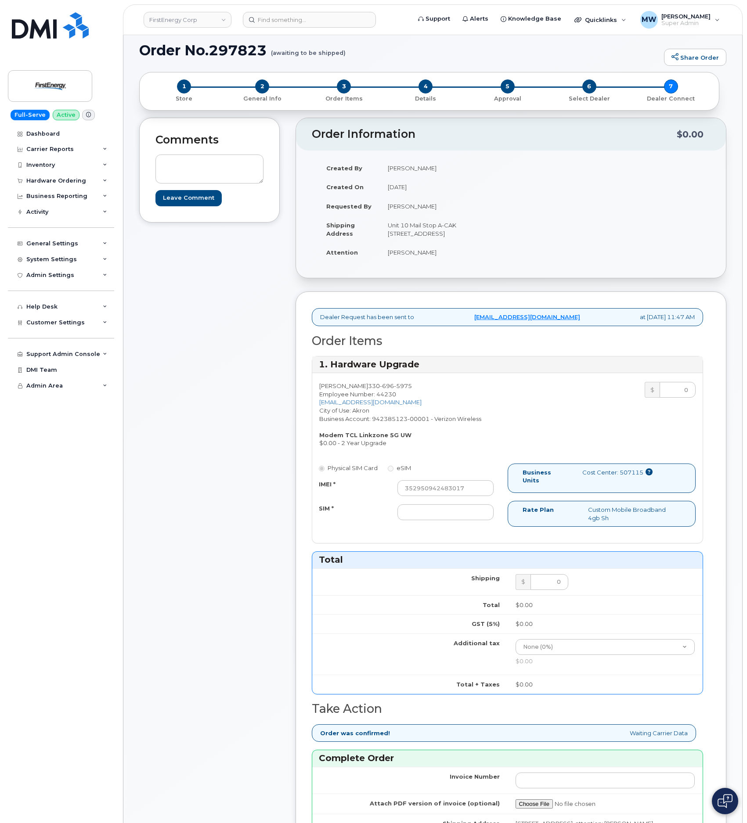
scroll to position [198, 0]
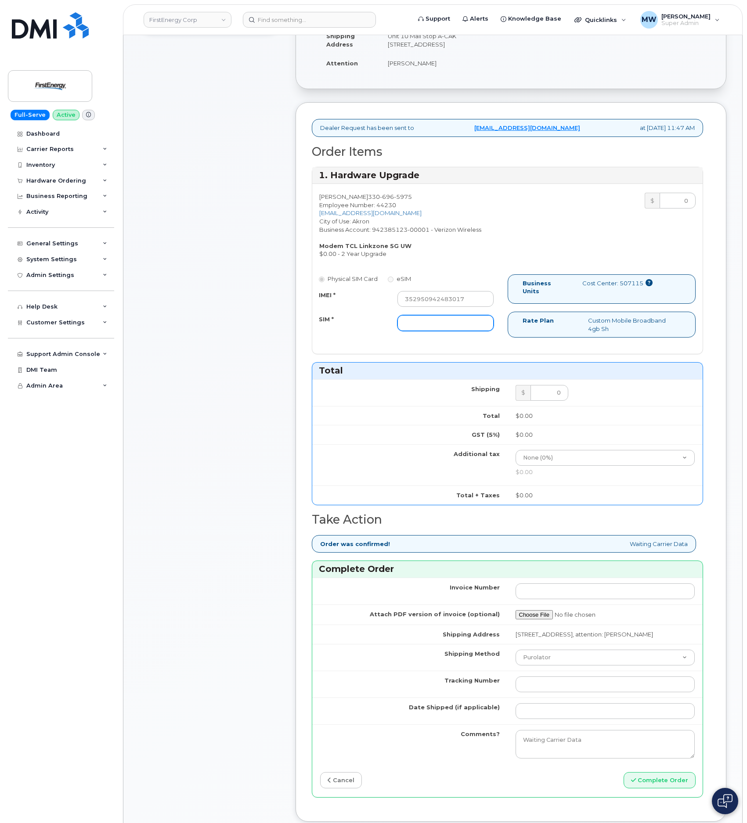
drag, startPoint x: 427, startPoint y: 344, endPoint x: 433, endPoint y: 336, distance: 9.7
click at [428, 339] on div "Physical SIM Card eSIM IMEI * 352950942483017 SIM *" at bounding box center [409, 306] width 195 height 65
drag, startPoint x: 433, startPoint y: 336, endPoint x: 439, endPoint y: 342, distance: 8.1
click at [433, 331] on input "SIM *" at bounding box center [445, 323] width 97 height 16
click at [457, 328] on input "SIM *" at bounding box center [445, 323] width 97 height 16
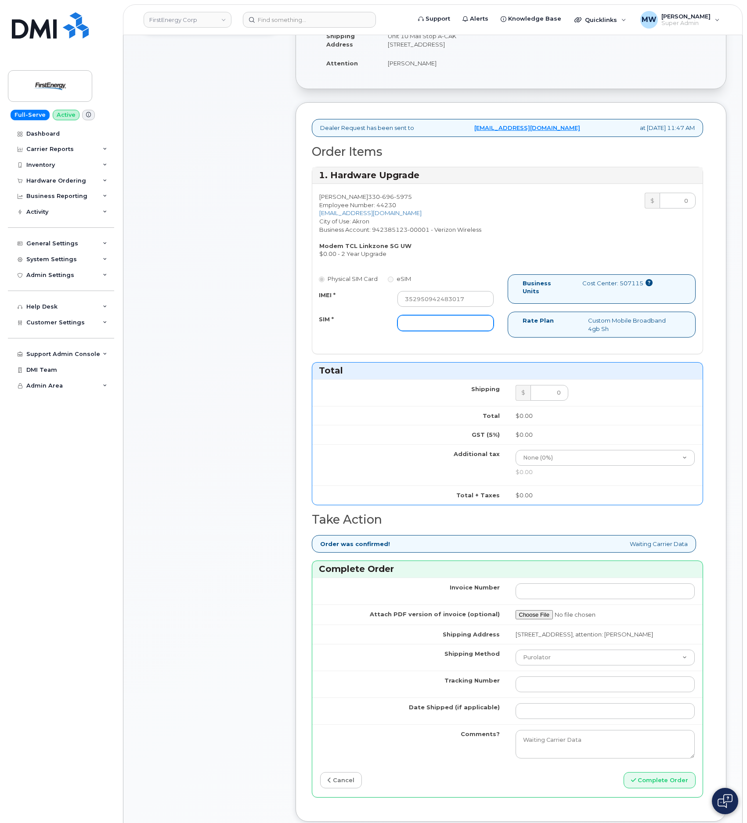
paste input "[TECHNICAL_ID]"
type input "[TECHNICAL_ID]"
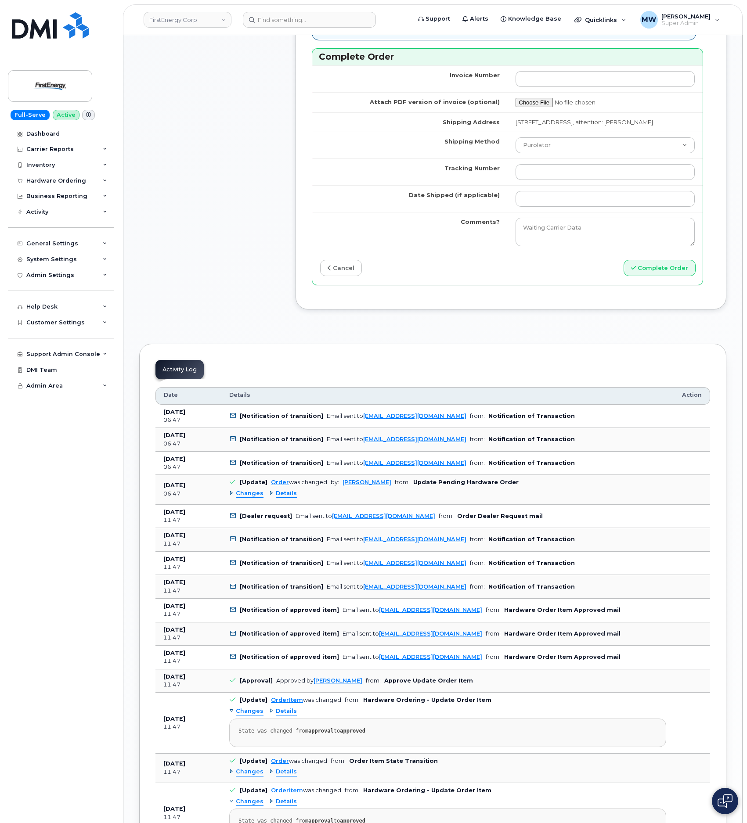
scroll to position [724, 0]
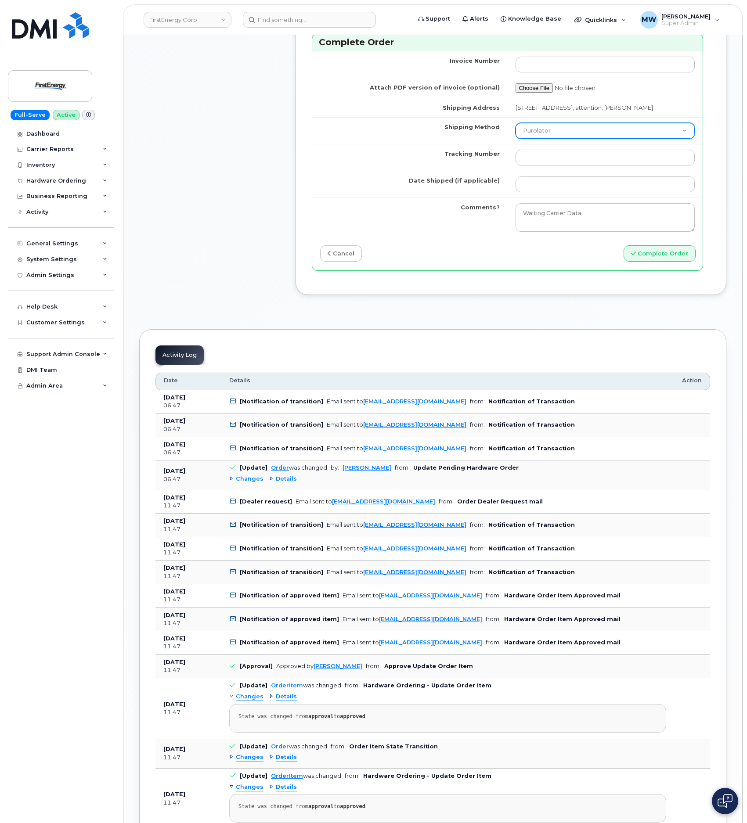
click at [555, 139] on select "Purolator UPS FedEx Canada Post Courier Other Drop Off Pick Up" at bounding box center [605, 131] width 180 height 16
select select "UPS"
click at [515, 139] on select "Purolator UPS FedEx Canada Post Courier Other Drop Off Pick Up" at bounding box center [605, 131] width 180 height 16
click at [565, 165] on input "Tracking Number" at bounding box center [605, 158] width 180 height 16
paste input "1Z4367572433141806"
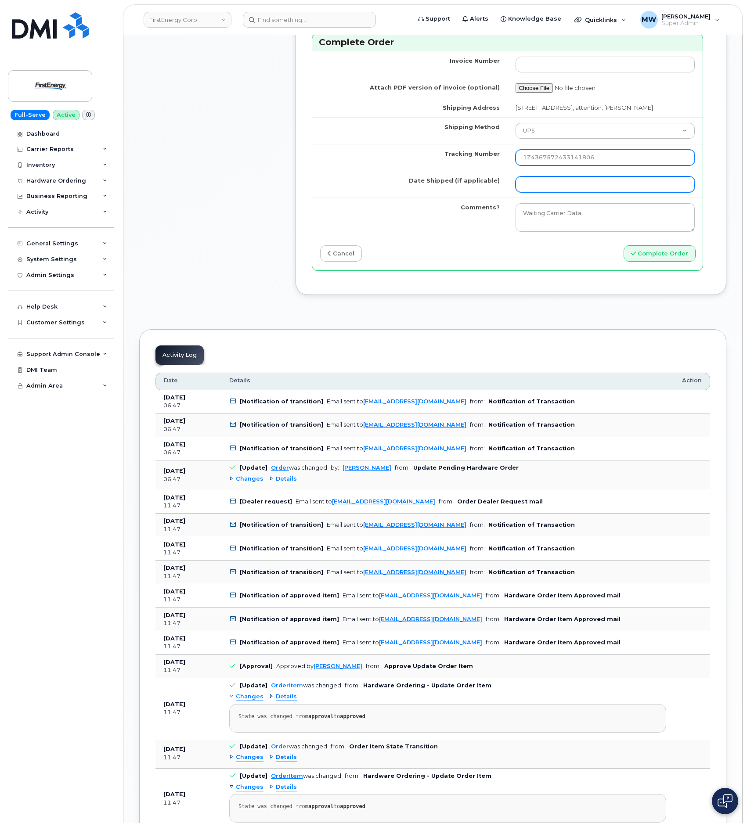
type input "1Z4367572433141806"
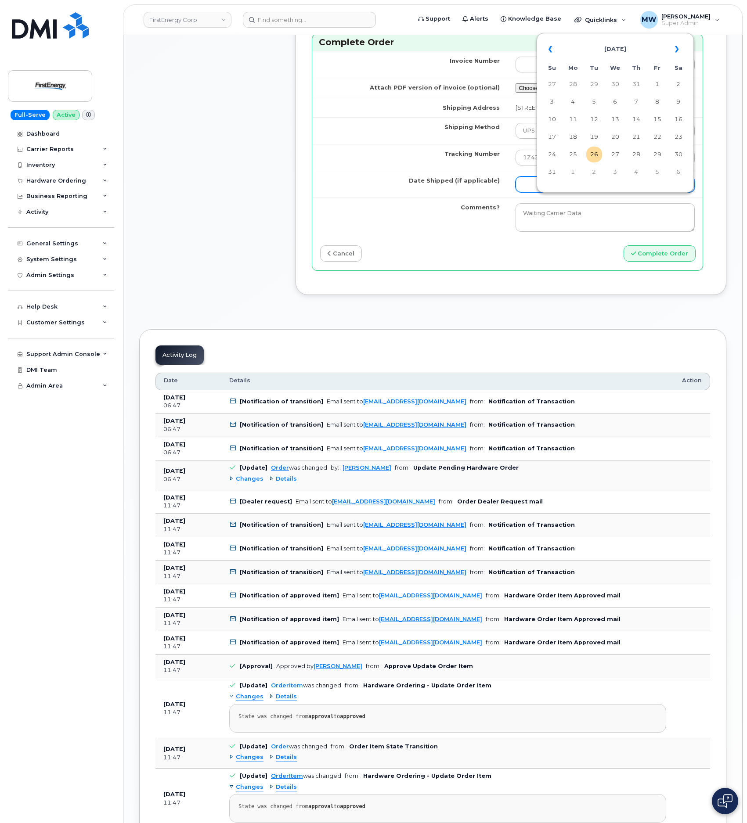
click at [572, 192] on input "Date Shipped (if applicable)" at bounding box center [605, 184] width 180 height 16
click at [578, 155] on td "25" at bounding box center [573, 155] width 16 height 16
type input "[DATE]"
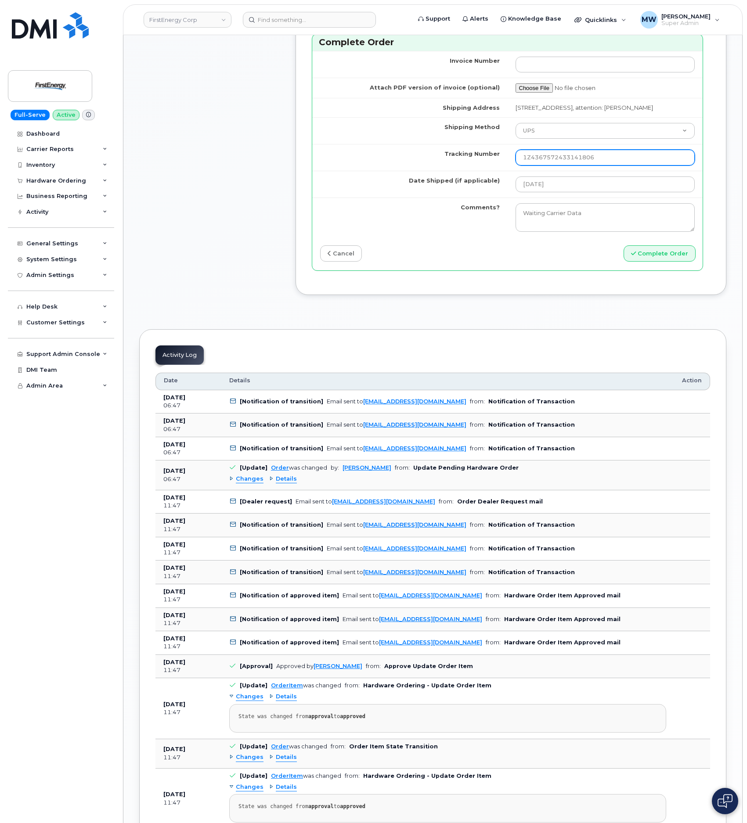
drag, startPoint x: 537, startPoint y: 174, endPoint x: 430, endPoint y: 176, distance: 107.5
click at [430, 171] on tr "Tracking Number 1Z4367572433141806" at bounding box center [507, 157] width 390 height 27
type input "1Z4367572433141806"
click at [649, 262] on button "Complete Order" at bounding box center [659, 253] width 72 height 16
